Goal: Check status: Check status

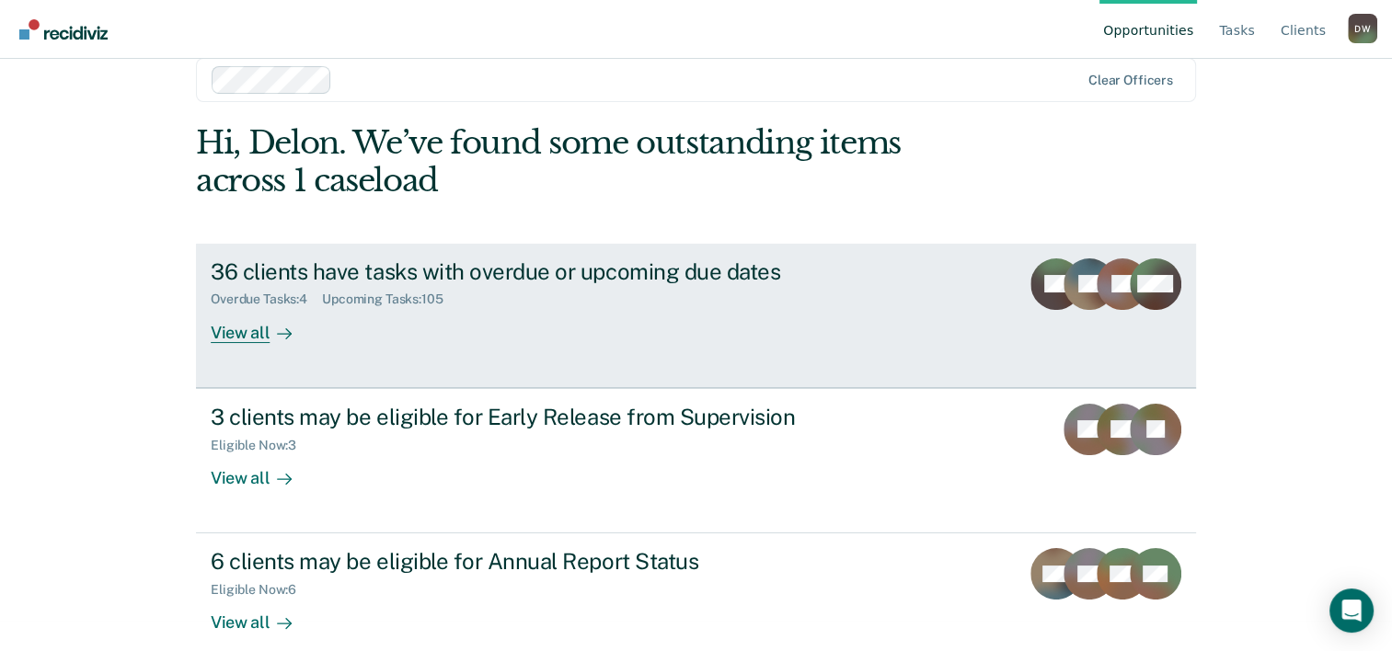
scroll to position [56, 0]
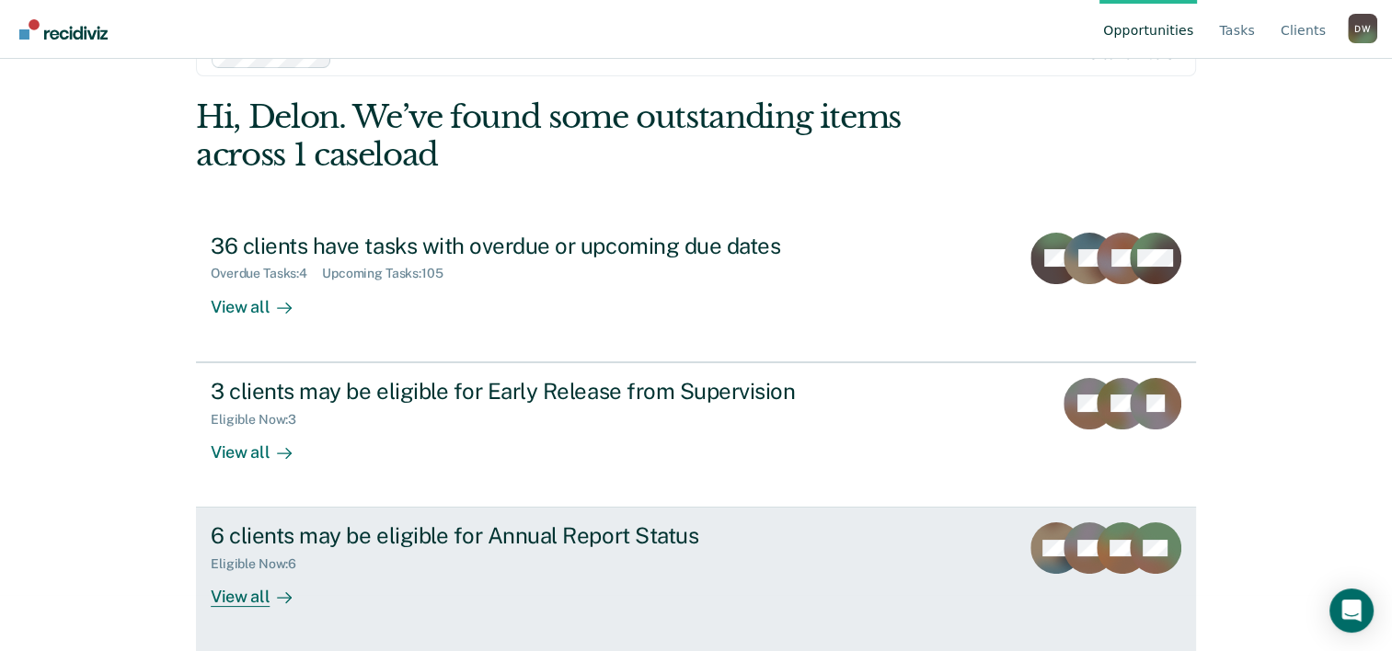
click at [259, 600] on div "View all" at bounding box center [262, 590] width 103 height 36
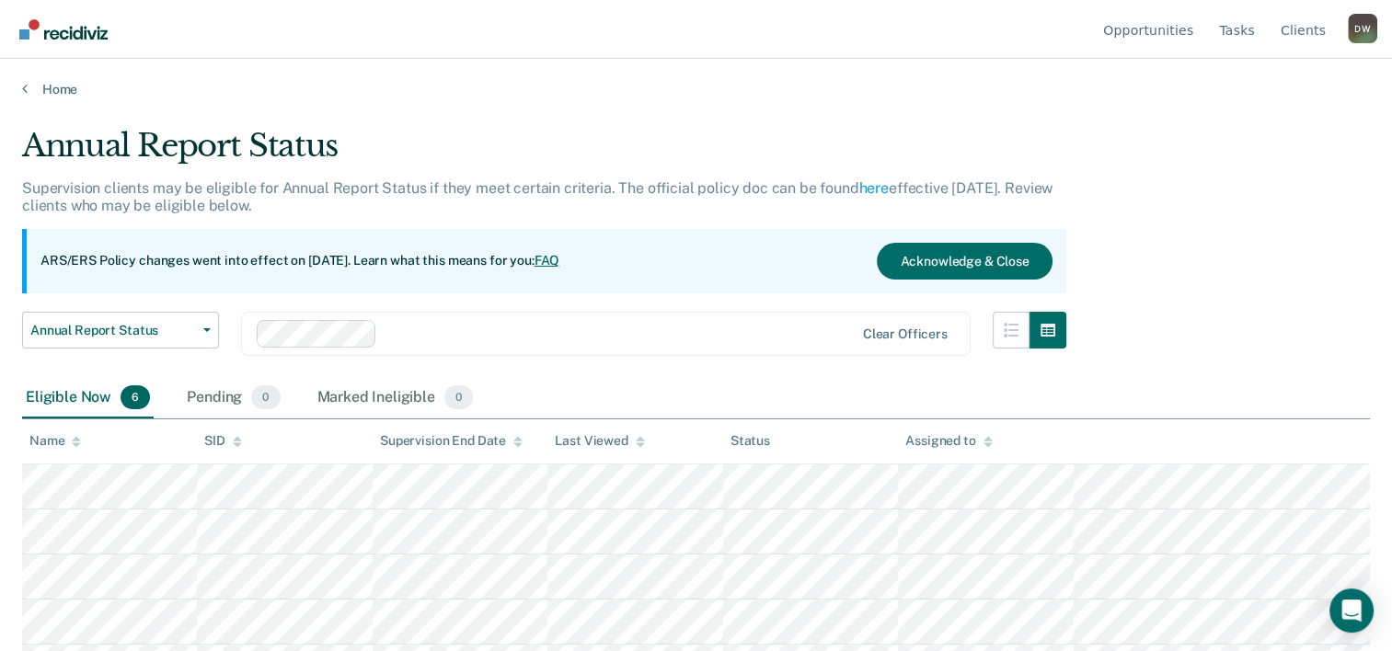
click at [63, 33] on img "Go to Recidiviz Home" at bounding box center [63, 29] width 88 height 20
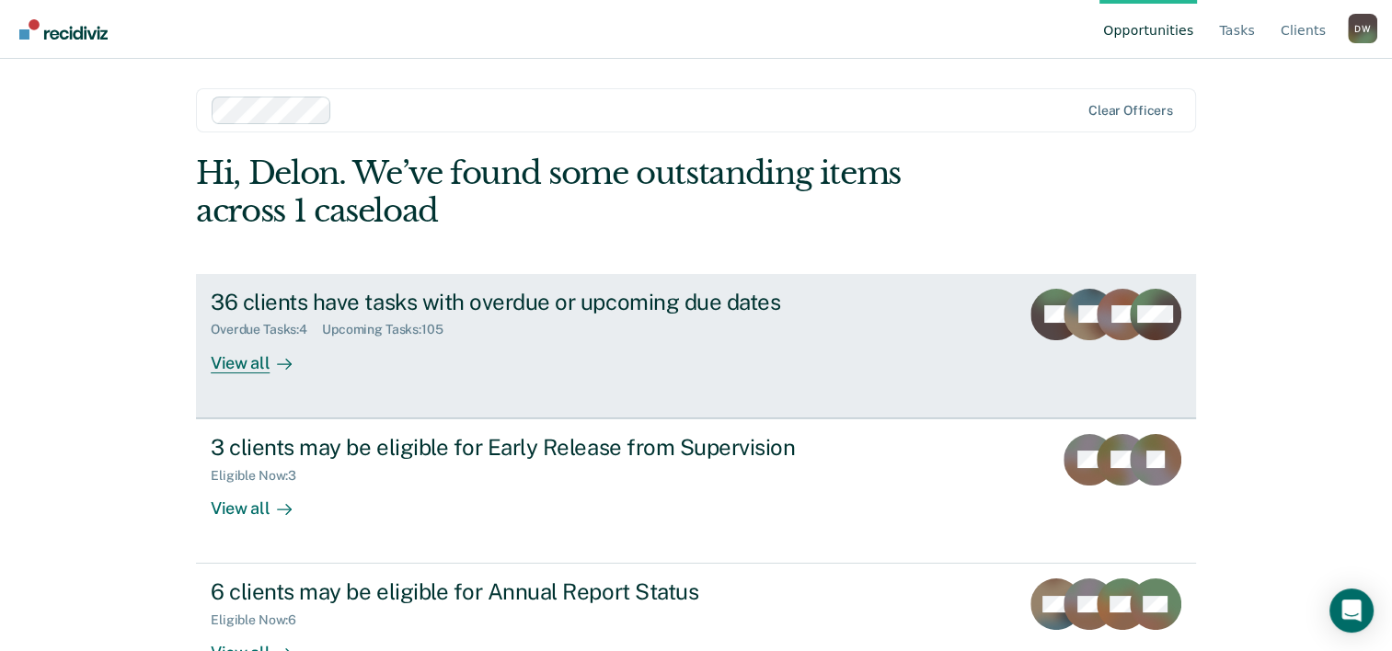
click at [236, 370] on div "View all" at bounding box center [262, 356] width 103 height 36
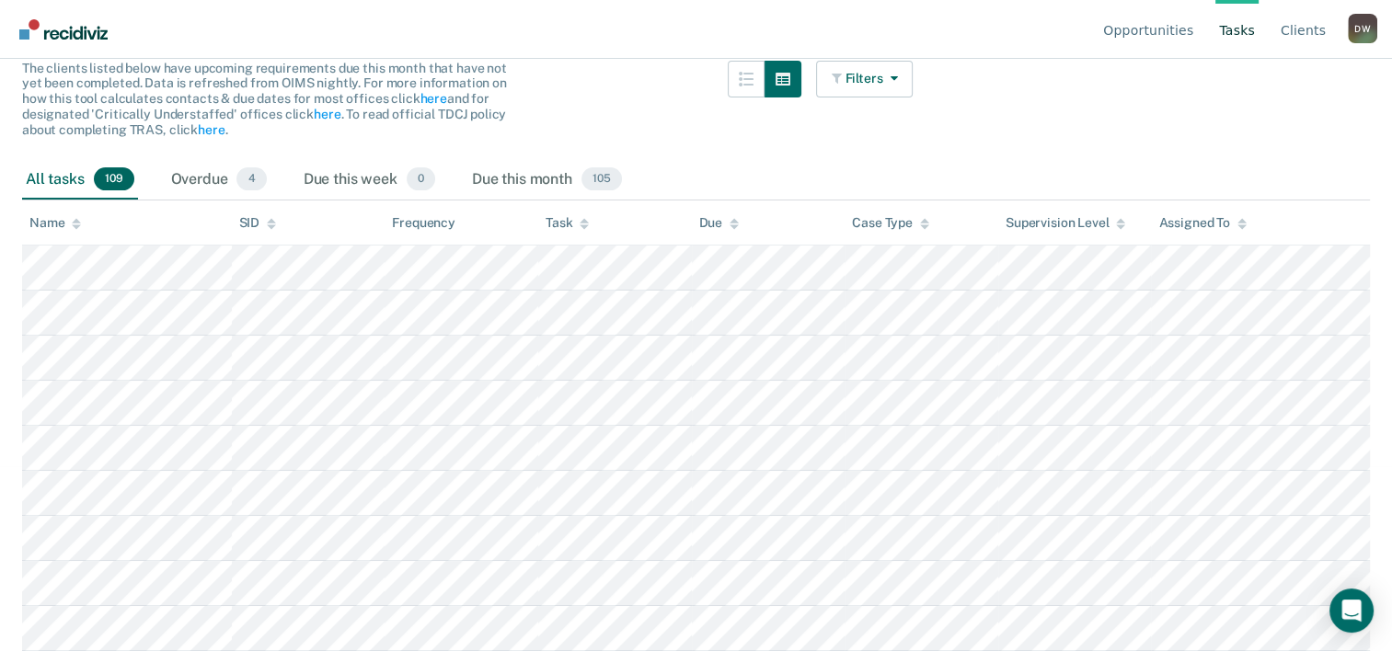
scroll to position [138, 0]
